Goal: Information Seeking & Learning: Learn about a topic

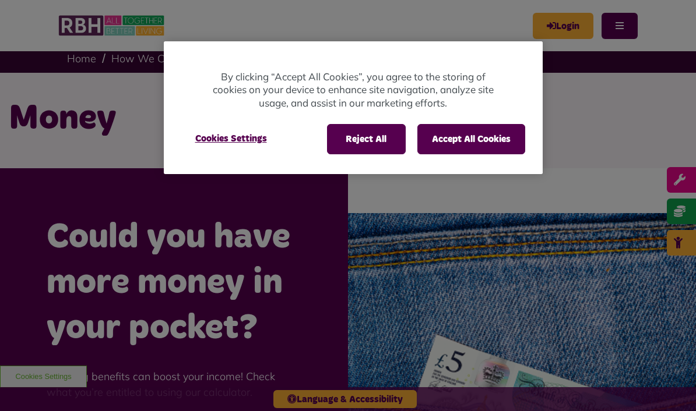
scroll to position [8, 0]
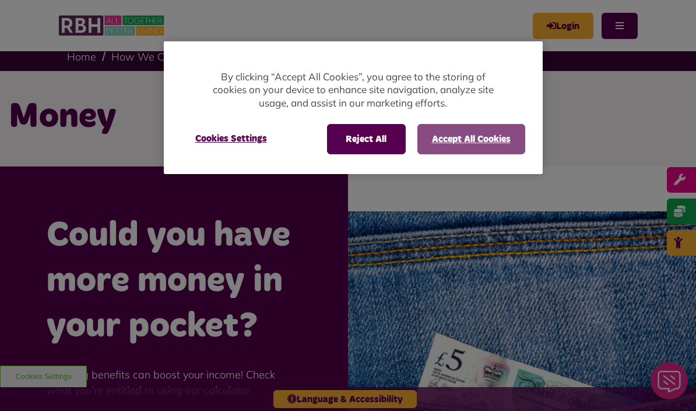
click at [470, 146] on button "Accept All Cookies" at bounding box center [471, 139] width 108 height 30
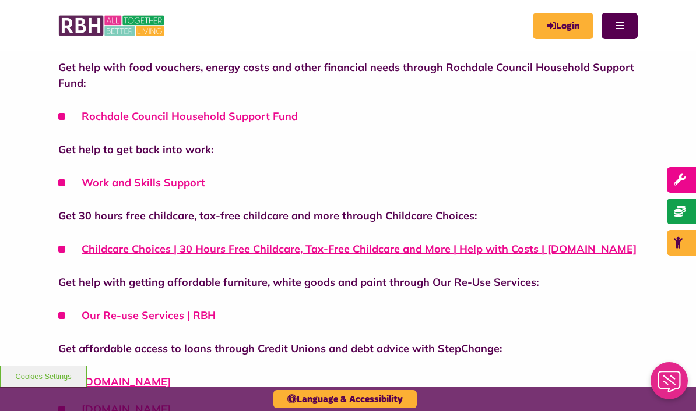
scroll to position [828, 0]
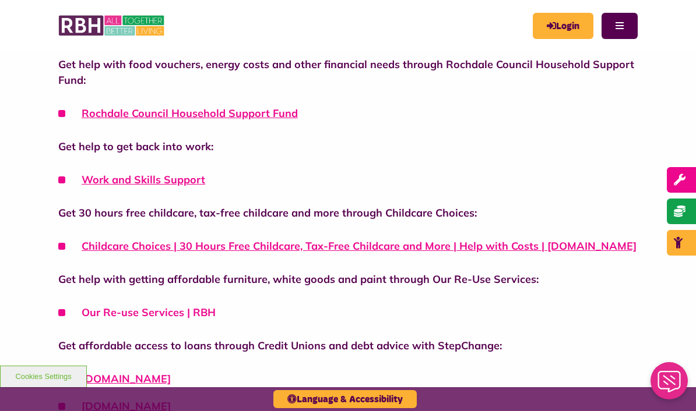
click at [193, 313] on link "Our Re-use Services | RBH" at bounding box center [149, 312] width 134 height 13
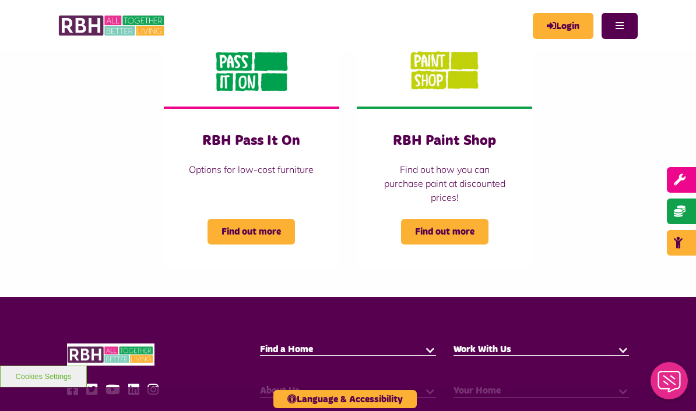
scroll to position [227, 0]
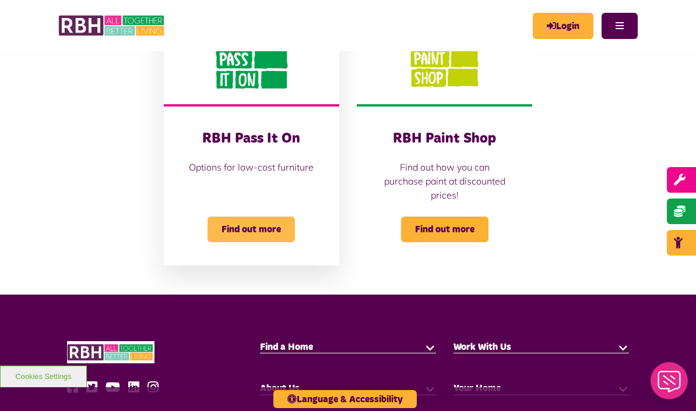
click at [268, 230] on span "Find out more" at bounding box center [250, 230] width 87 height 26
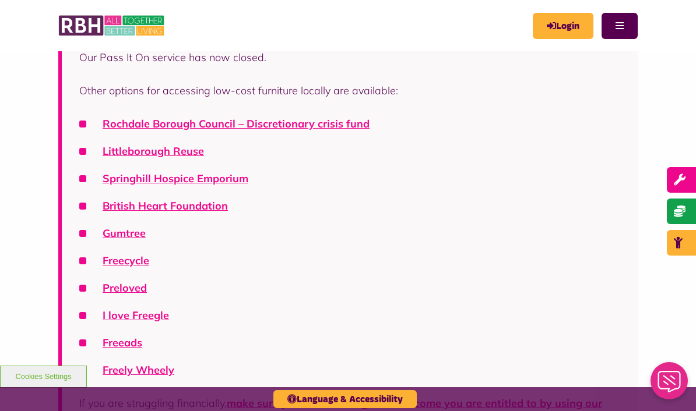
scroll to position [297, 0]
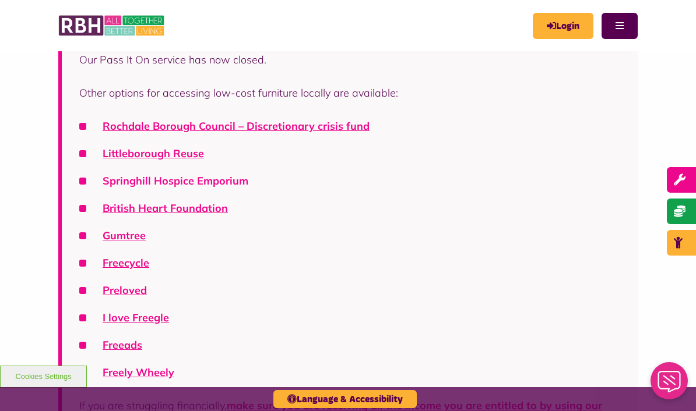
click at [195, 178] on link "Springhill Hospice Emporium" at bounding box center [176, 180] width 146 height 13
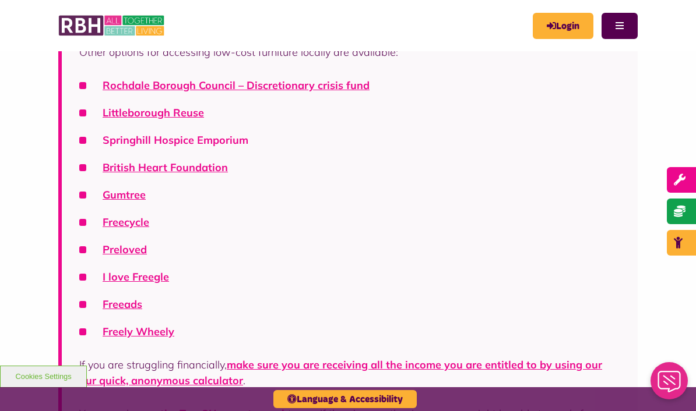
scroll to position [338, 0]
click at [163, 115] on link "Littleborough Reuse" at bounding box center [153, 111] width 101 height 13
